Goal: Information Seeking & Learning: Learn about a topic

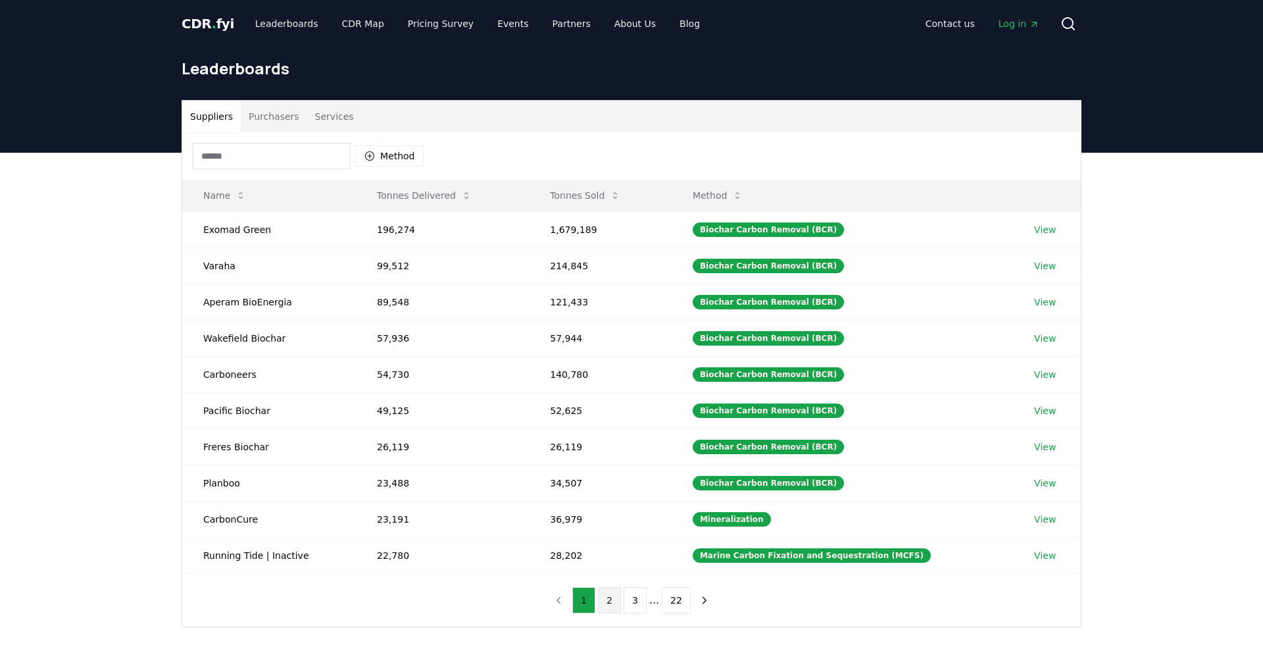
click at [616, 602] on button "2" at bounding box center [609, 600] width 23 height 26
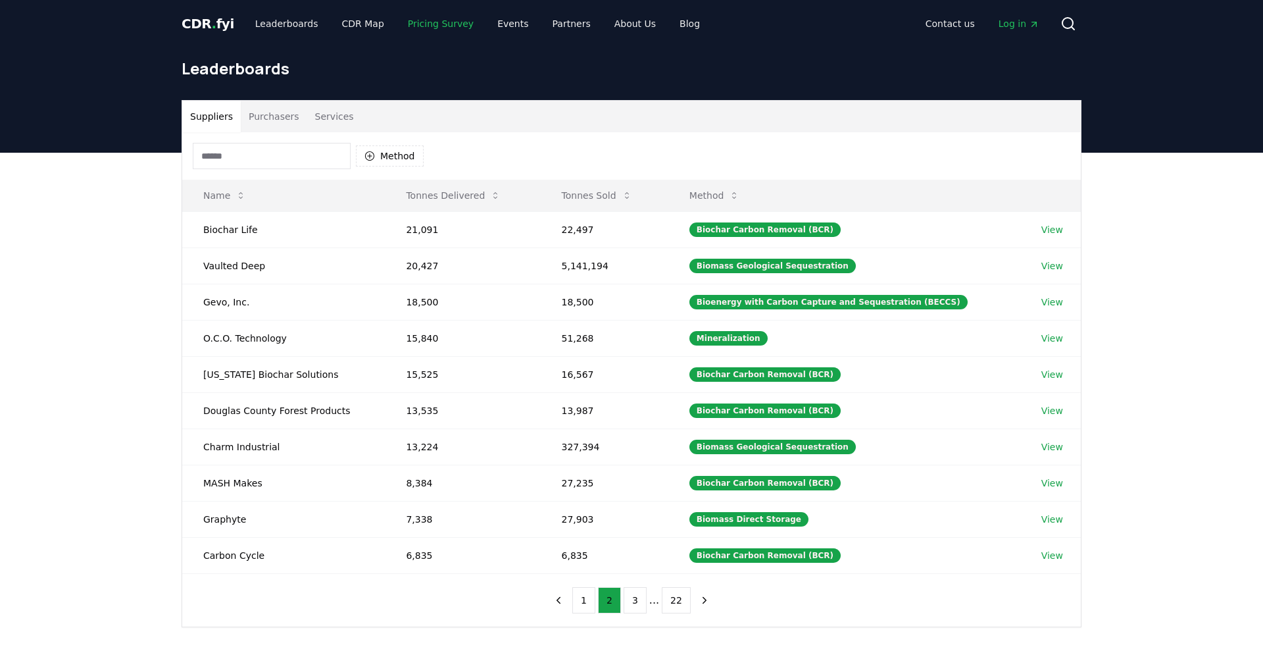
click at [426, 21] on link "Pricing Survey" at bounding box center [440, 24] width 87 height 24
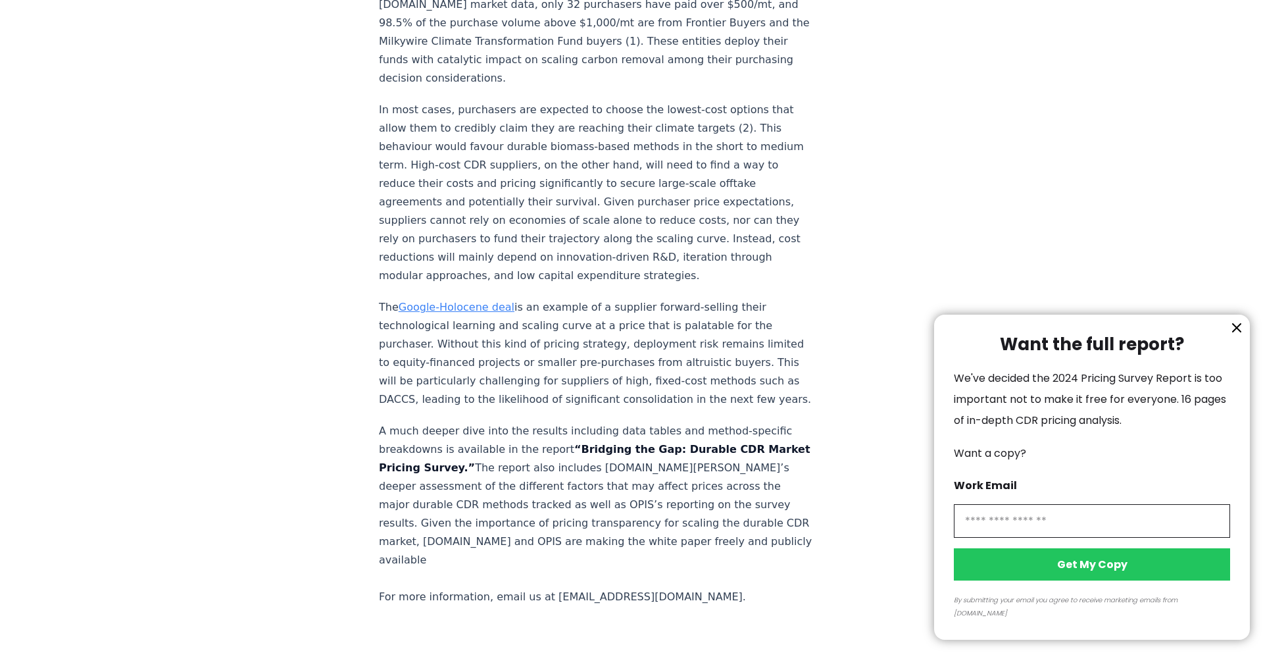
scroll to position [2302, 0]
